Goal: Obtain resource: Obtain resource

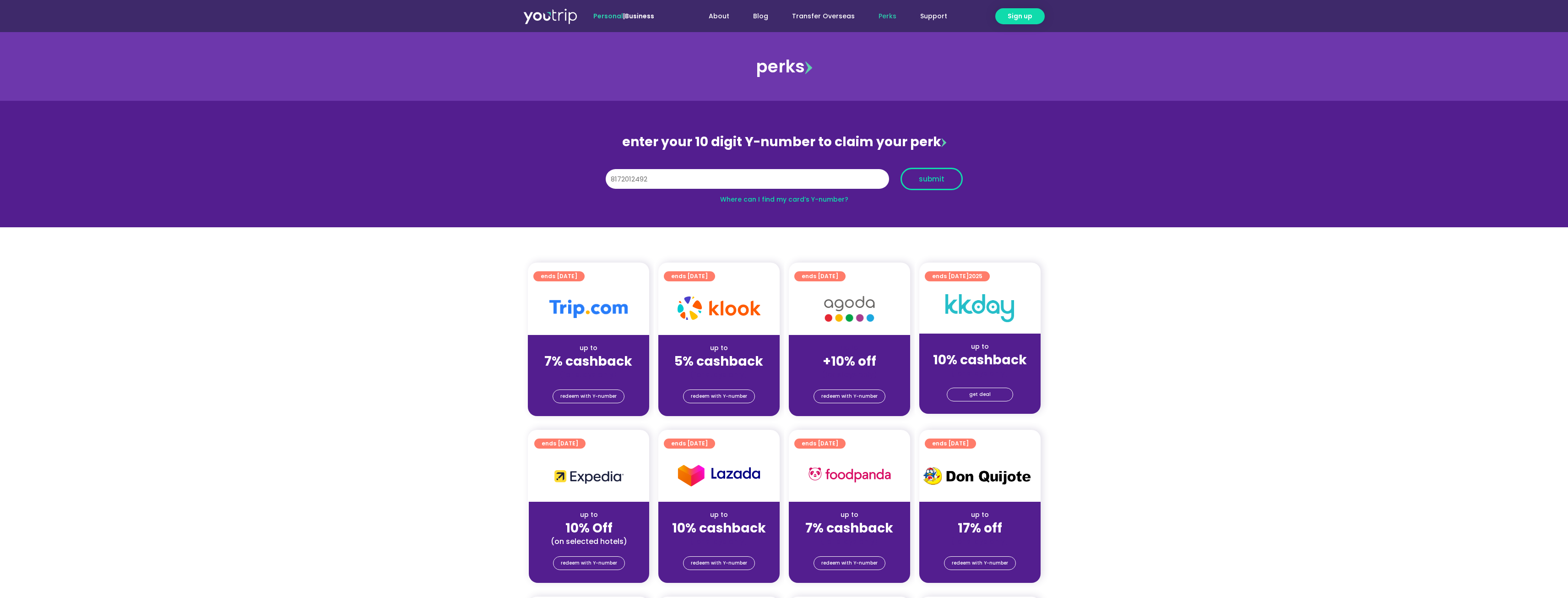
type input "8172012492"
click at [939, 178] on span "submit" at bounding box center [931, 178] width 26 height 7
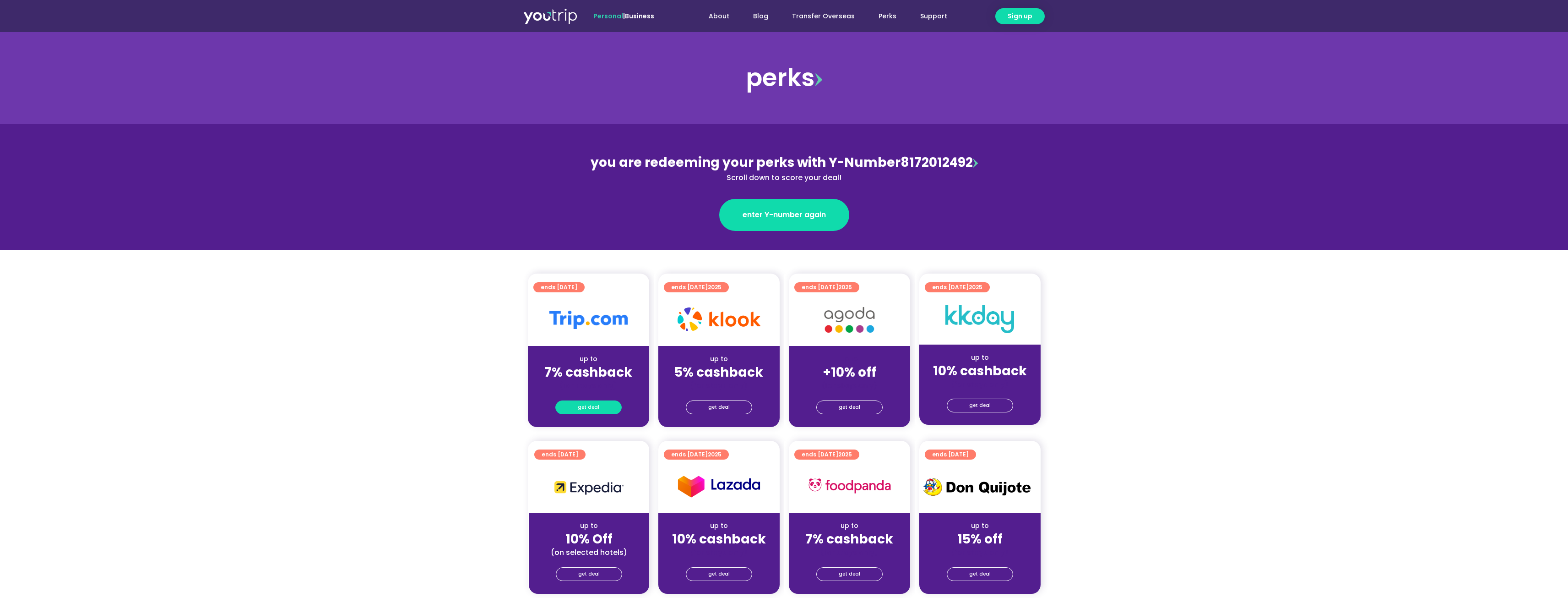
click at [583, 402] on span "get deal" at bounding box center [588, 407] width 21 height 13
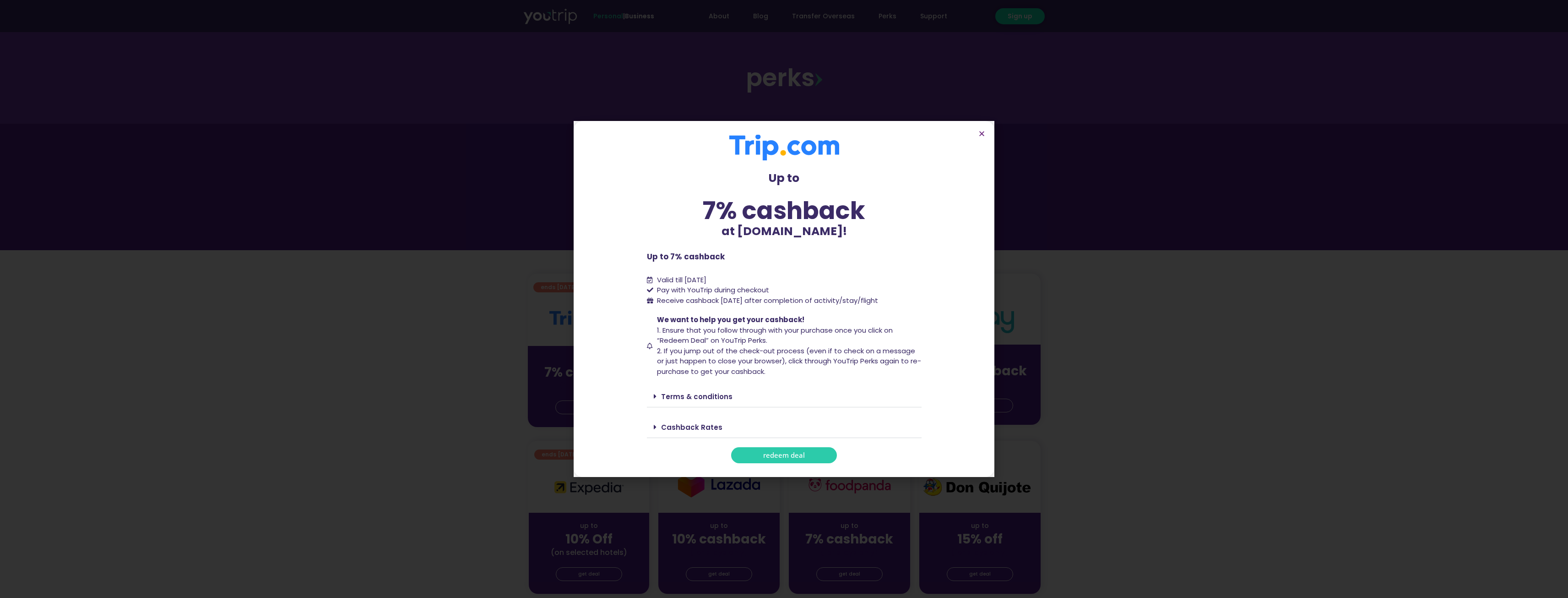
click at [740, 451] on link "redeem deal" at bounding box center [784, 455] width 106 height 16
